Goal: Information Seeking & Learning: Learn about a topic

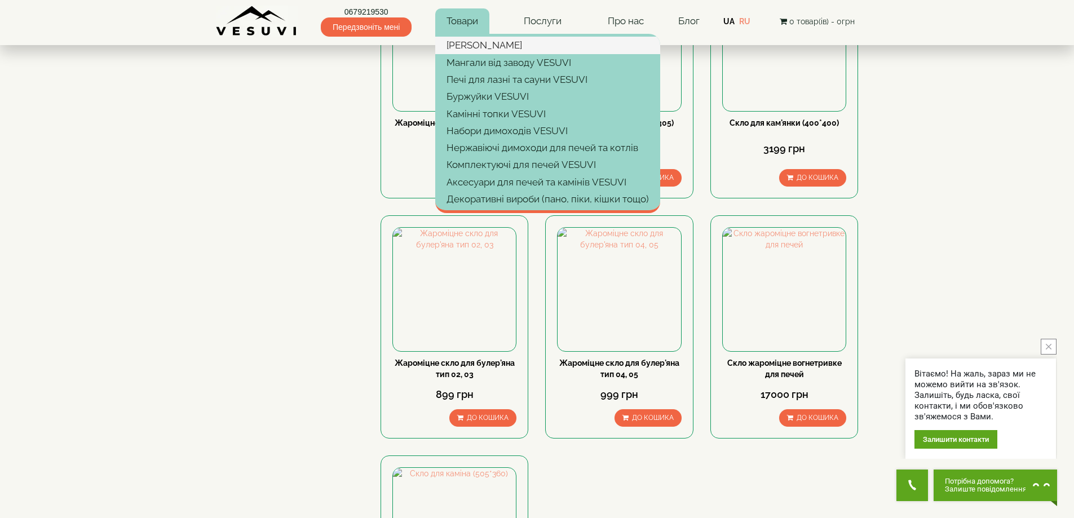
click at [469, 39] on link "[PERSON_NAME]" at bounding box center [547, 45] width 225 height 17
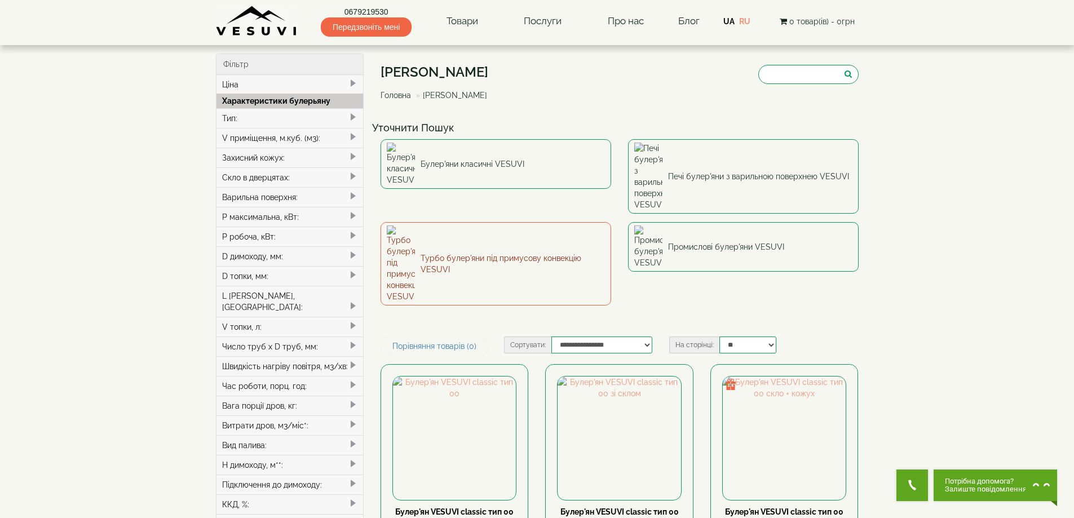
click at [463, 222] on link "Турбо булер'яни під примусову конвекцію VESUVI" at bounding box center [496, 263] width 231 height 83
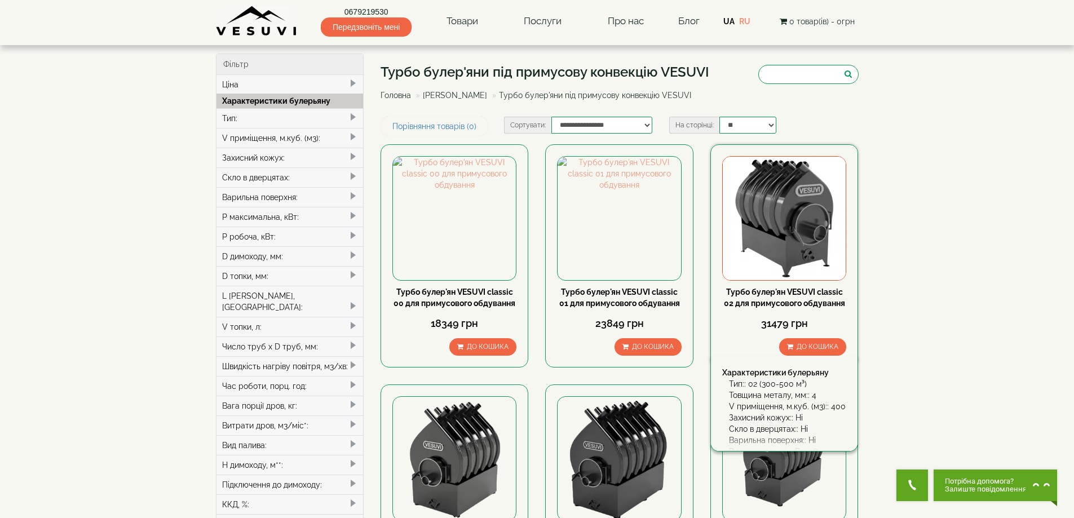
click at [820, 225] on img at bounding box center [784, 218] width 123 height 123
